Goal: Information Seeking & Learning: Learn about a topic

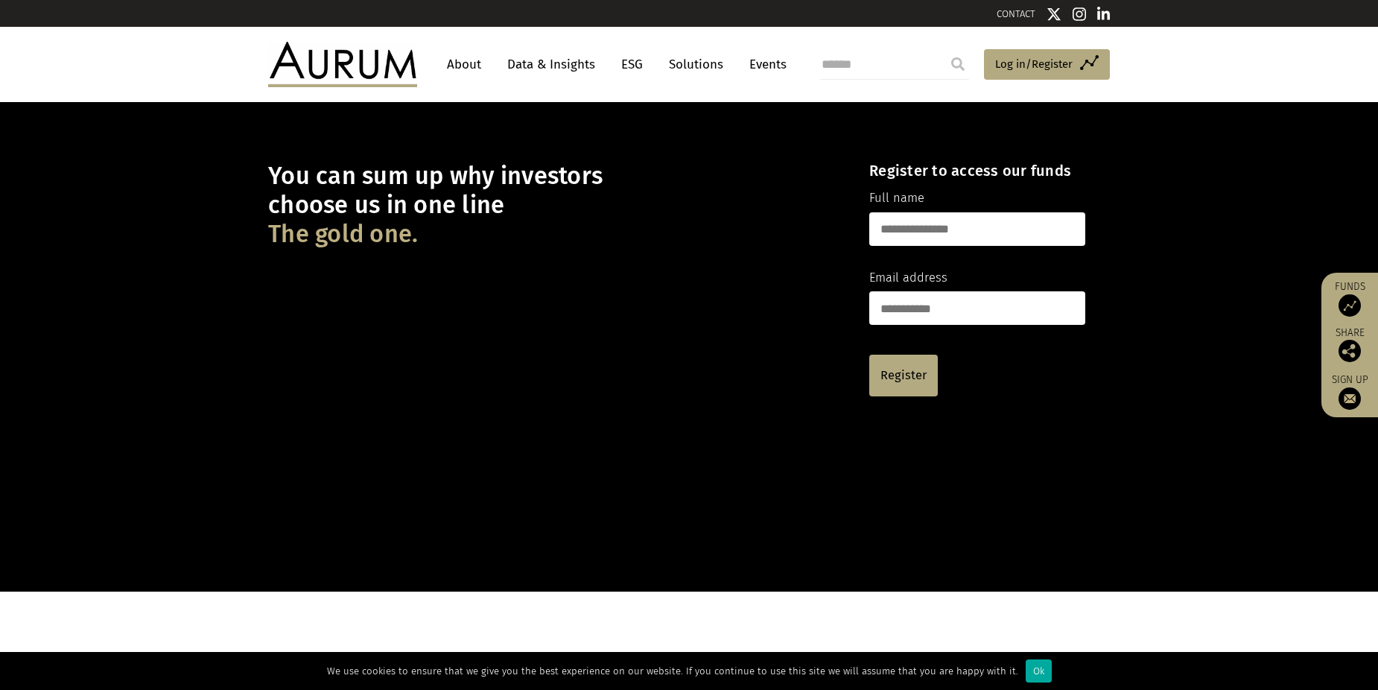
click at [472, 69] on link "About" at bounding box center [463, 65] width 49 height 28
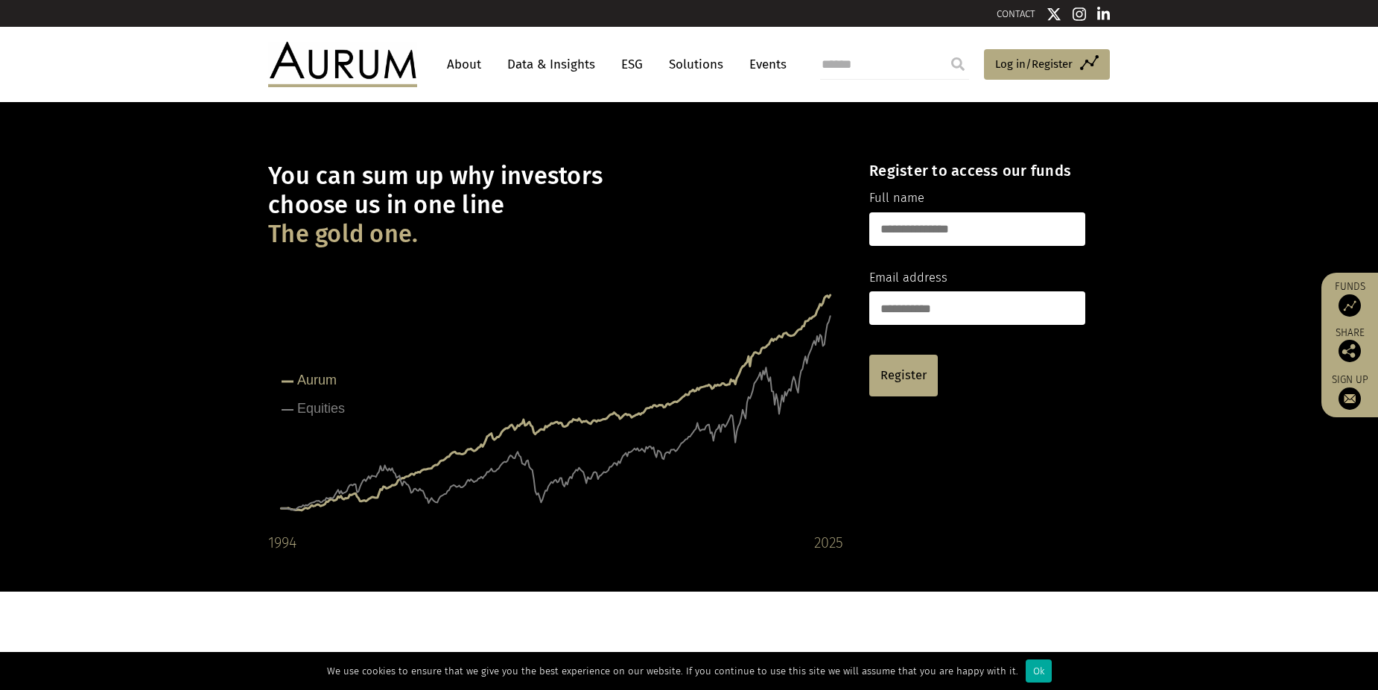
click at [688, 63] on link "Solutions" at bounding box center [695, 65] width 69 height 28
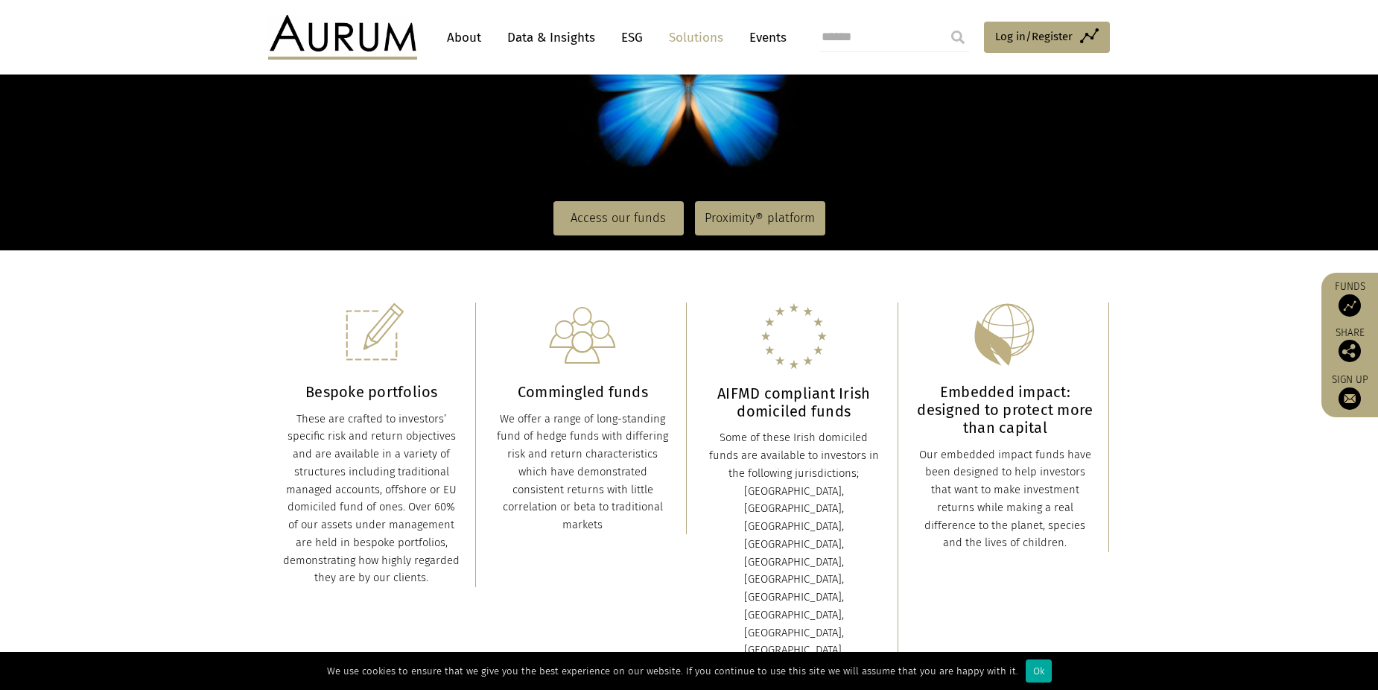
scroll to position [298, 0]
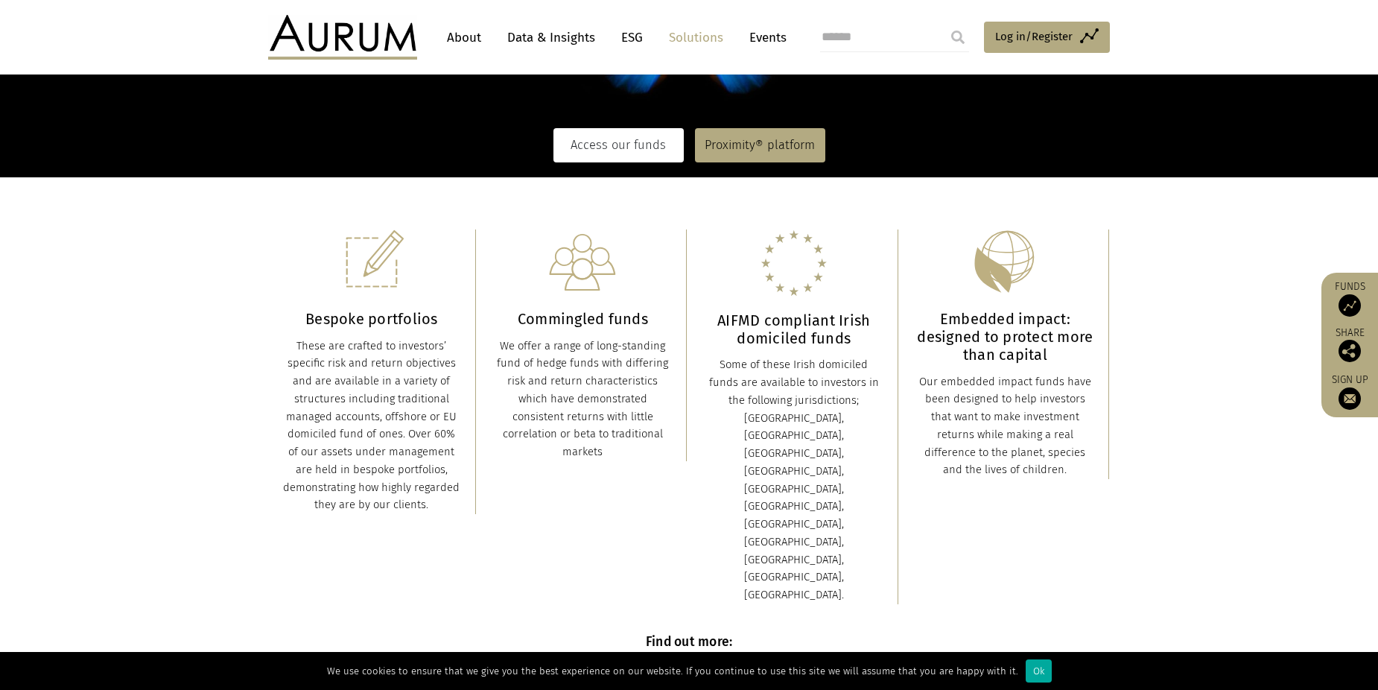
click at [604, 140] on link "Access our funds" at bounding box center [618, 145] width 130 height 34
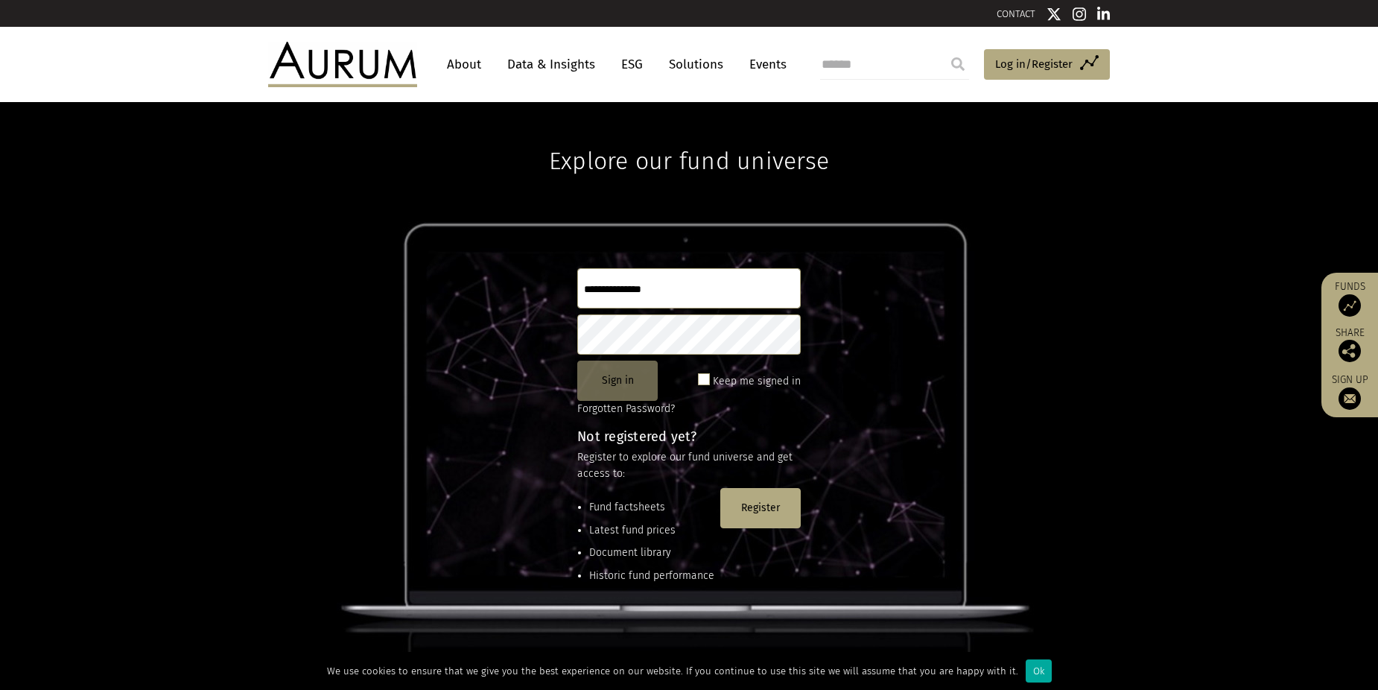
type input "**********"
click at [614, 374] on button "Sign in" at bounding box center [617, 380] width 80 height 40
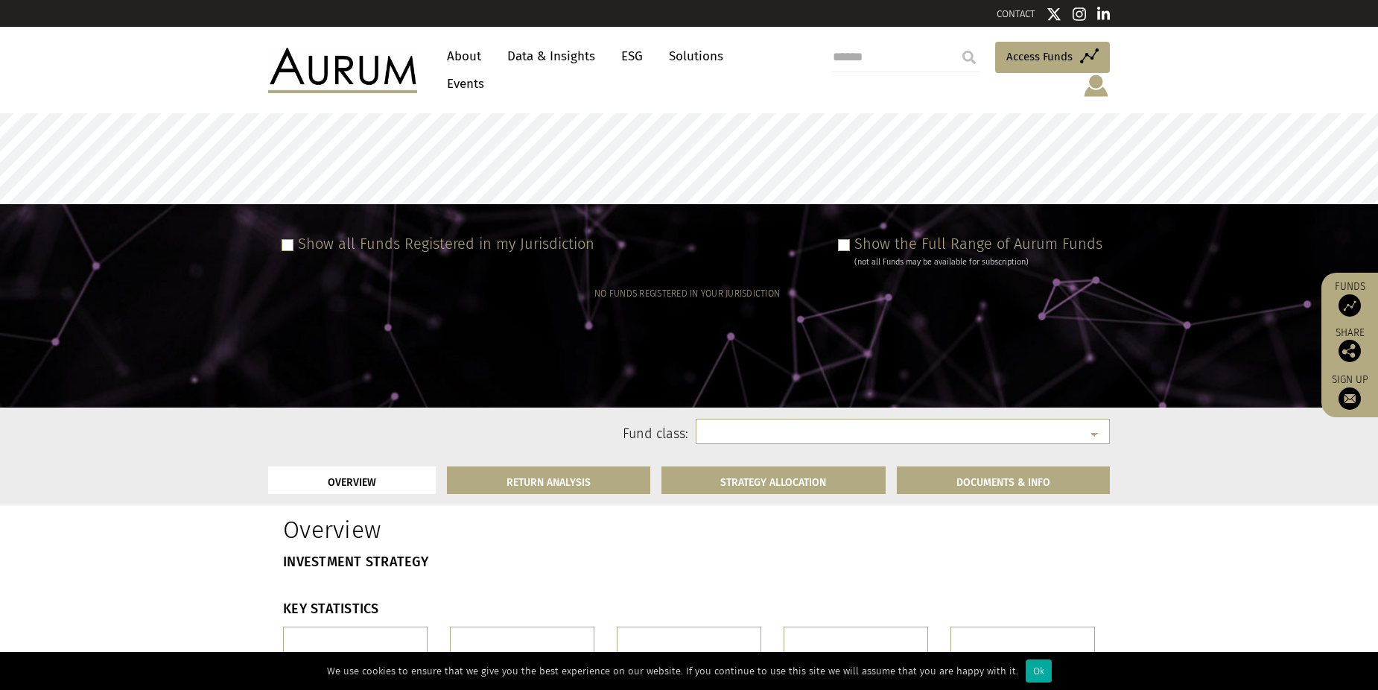
select select
click at [847, 239] on span at bounding box center [844, 245] width 12 height 12
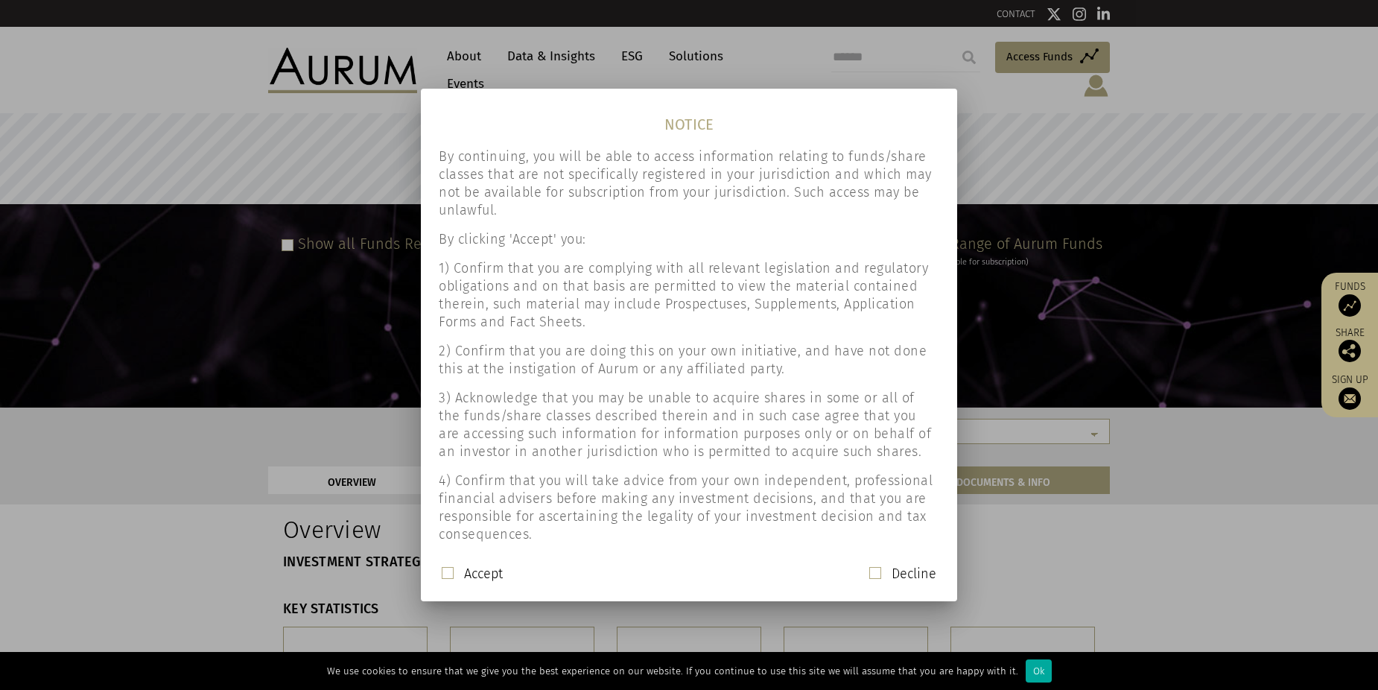
click at [445, 579] on div "Accept" at bounding box center [472, 573] width 61 height 19
click at [449, 572] on span at bounding box center [448, 573] width 12 height 12
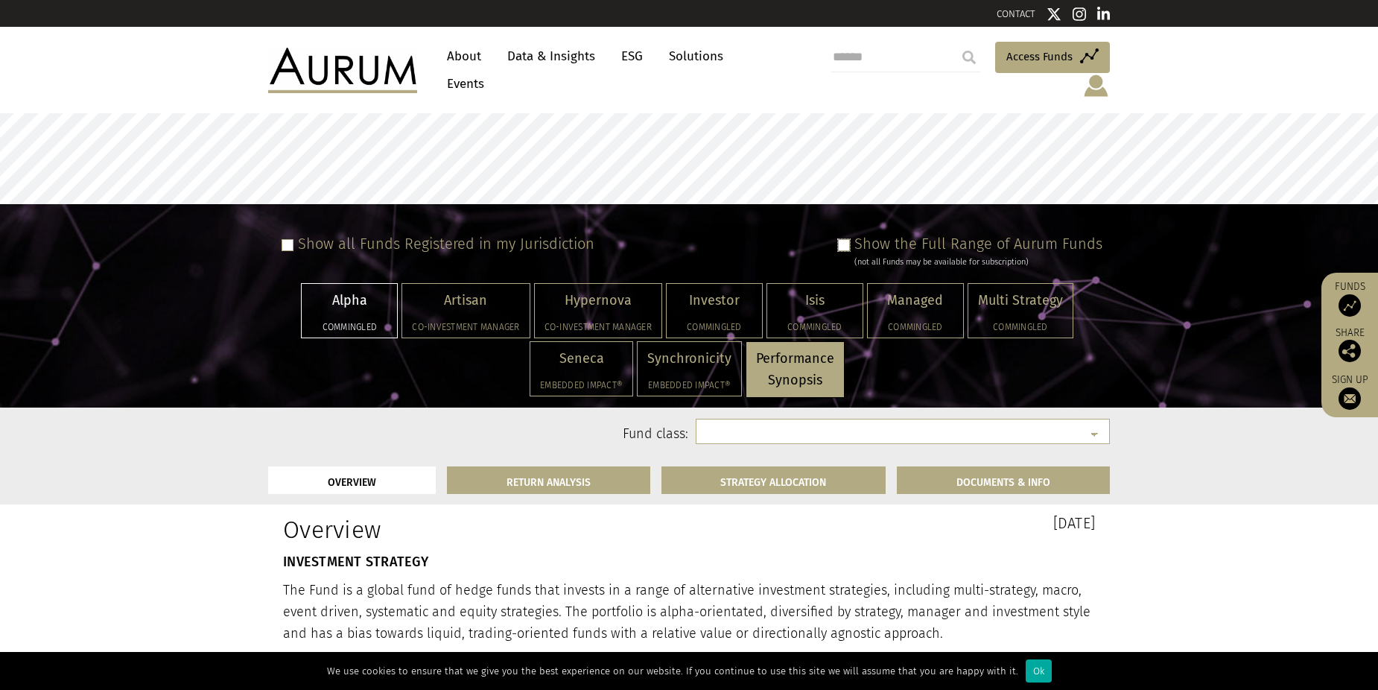
select select "**********"
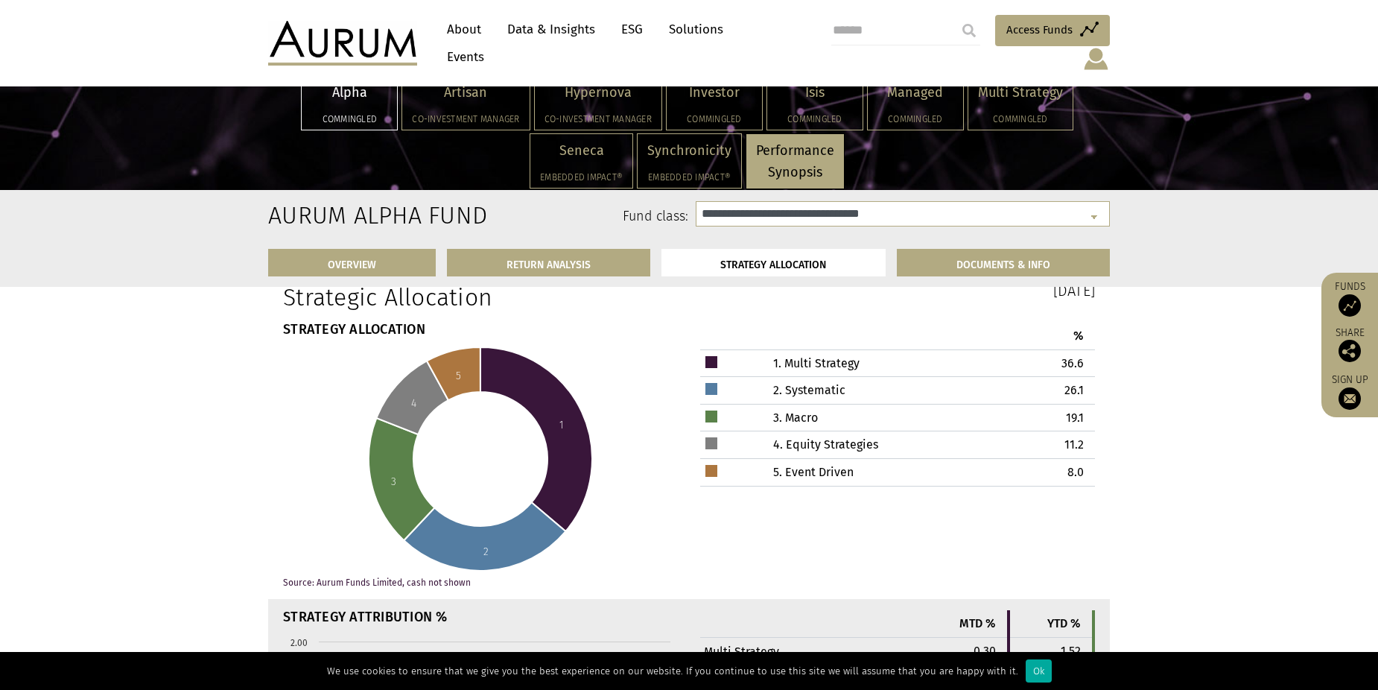
scroll to position [4394, 0]
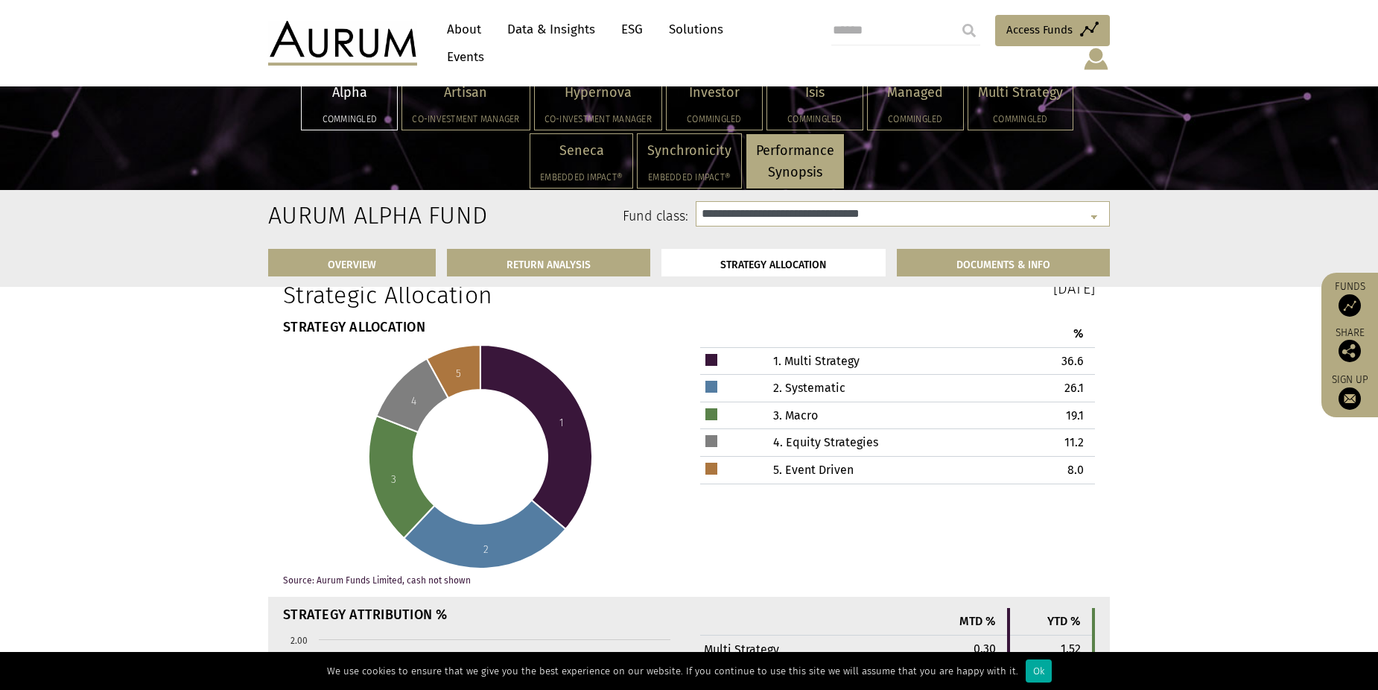
click at [533, 380] on icon at bounding box center [536, 437] width 112 height 184
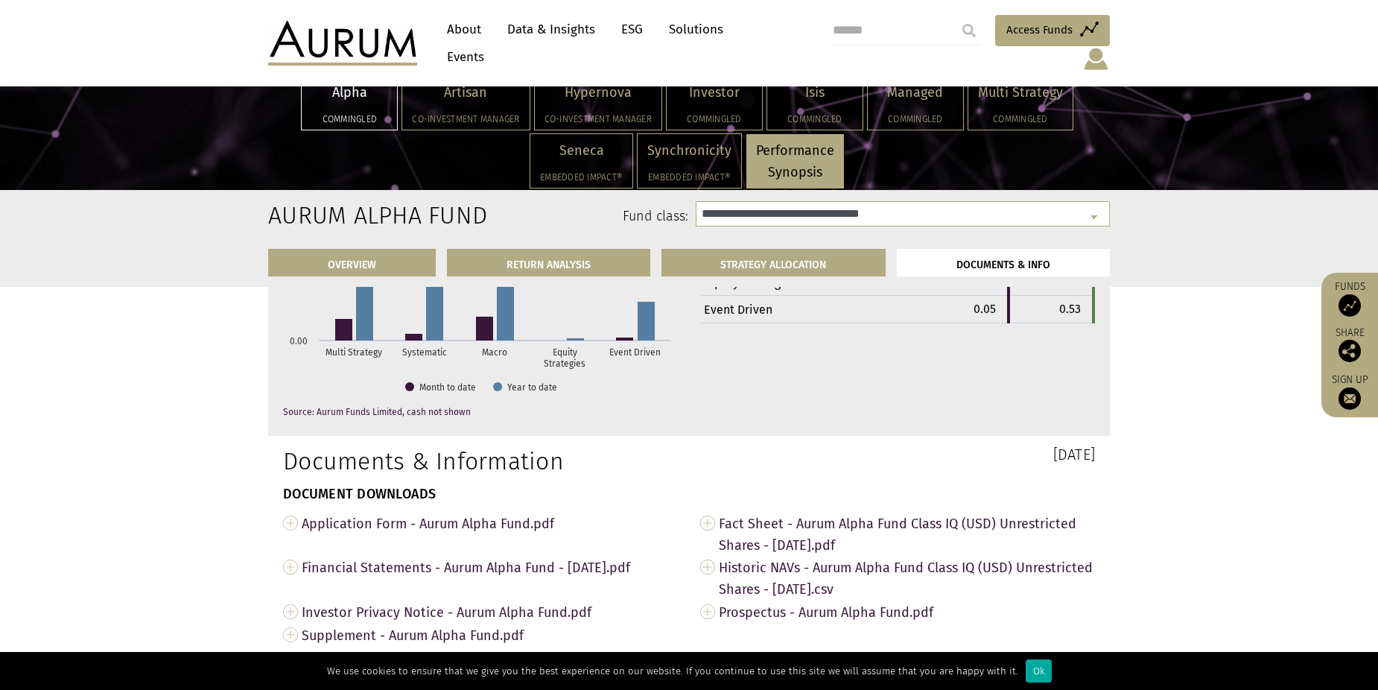
scroll to position [4915, 0]
